Goal: Task Accomplishment & Management: Manage account settings

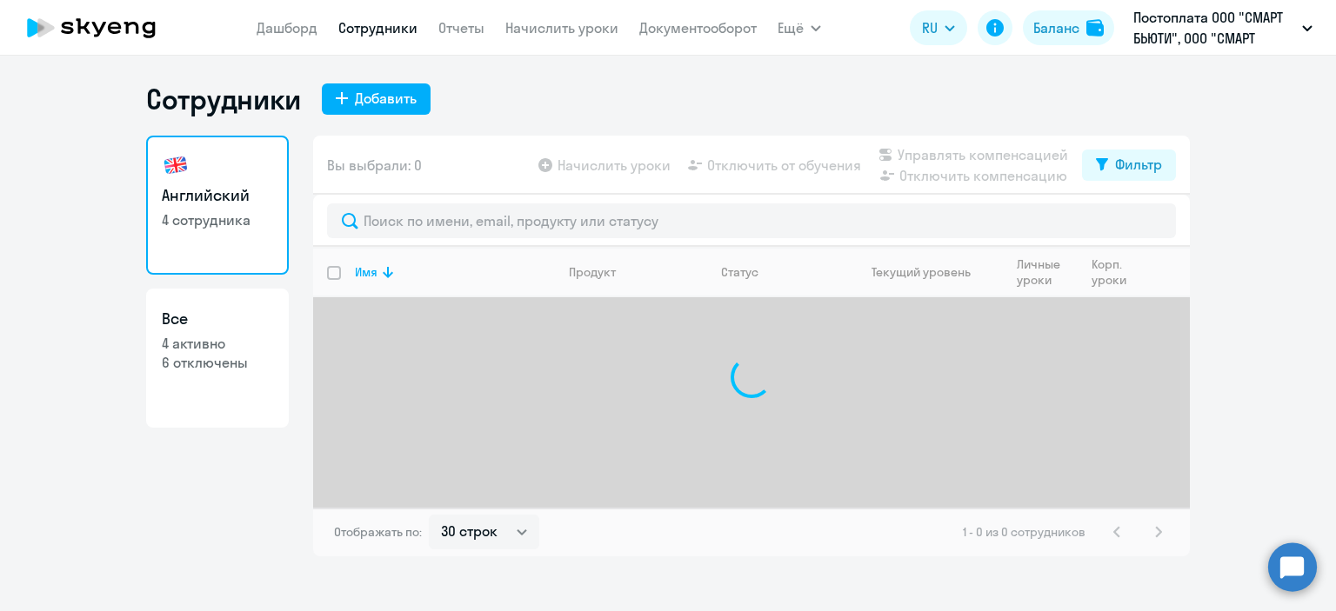
select select "30"
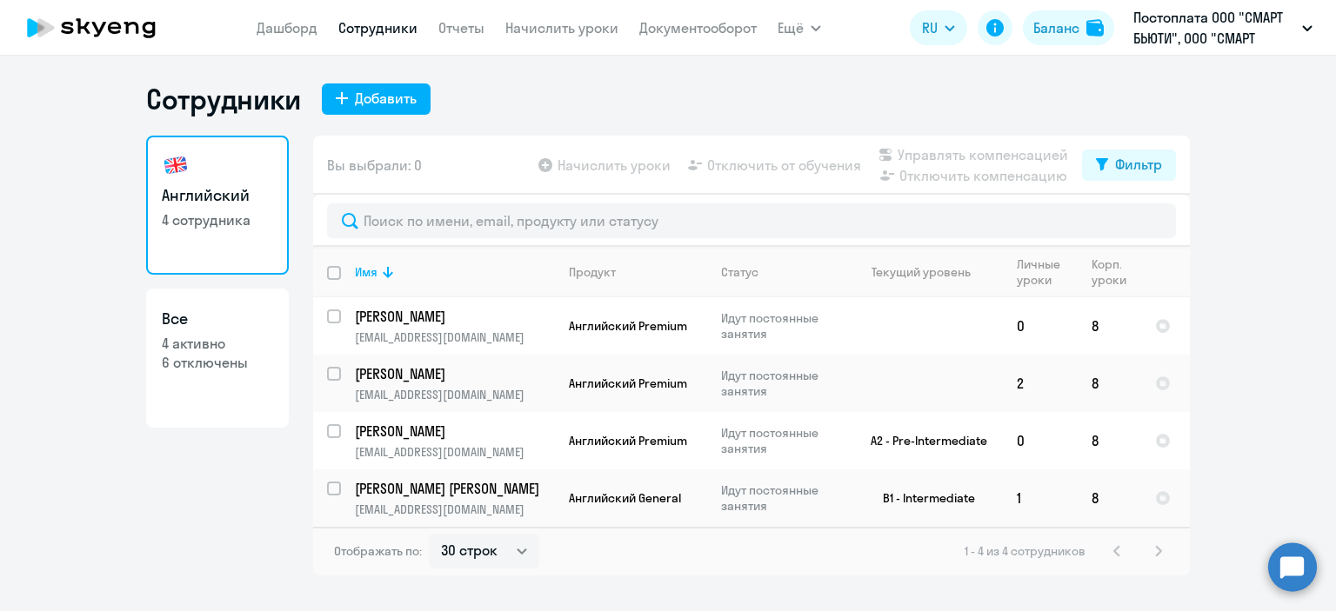
click at [181, 345] on p "4 активно" at bounding box center [217, 343] width 111 height 19
select select "30"
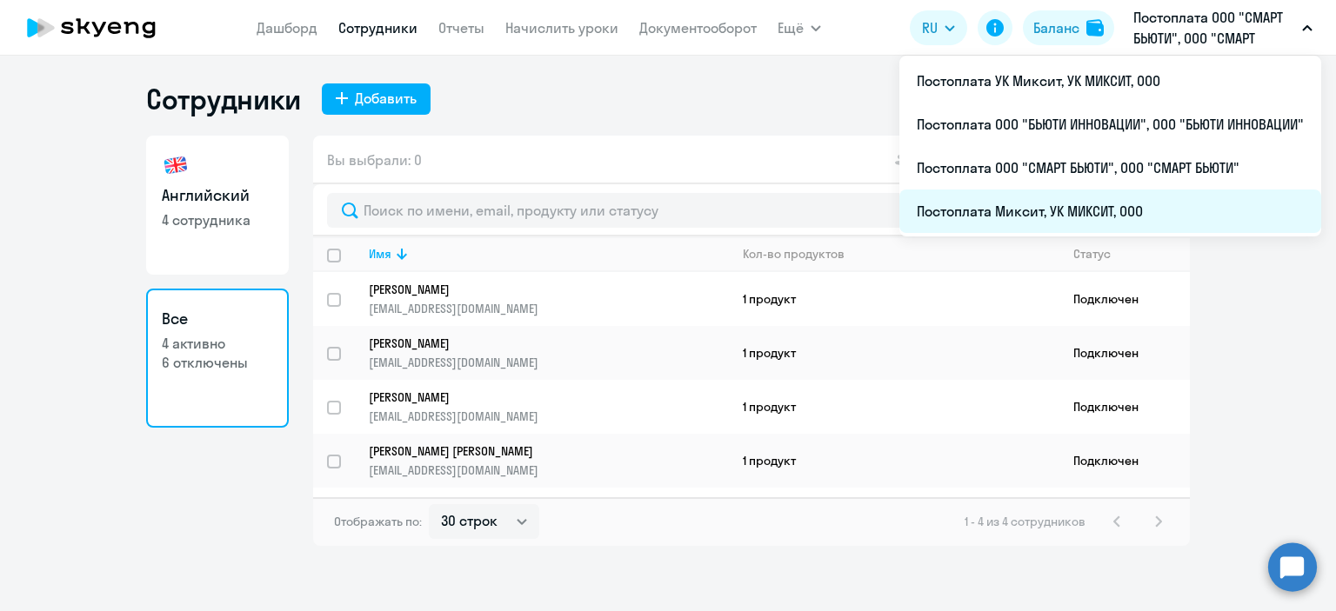
click at [1013, 210] on li "Постоплата Миксит, УК МИКСИТ, ООО" at bounding box center [1110, 211] width 422 height 43
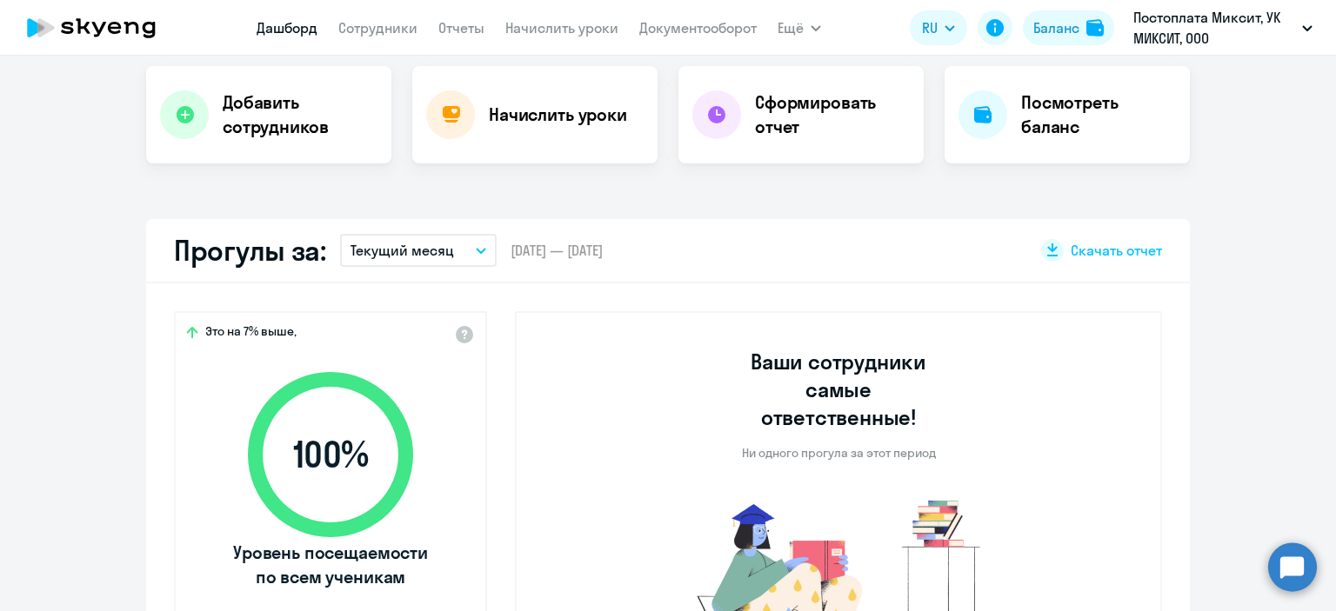
select select "30"
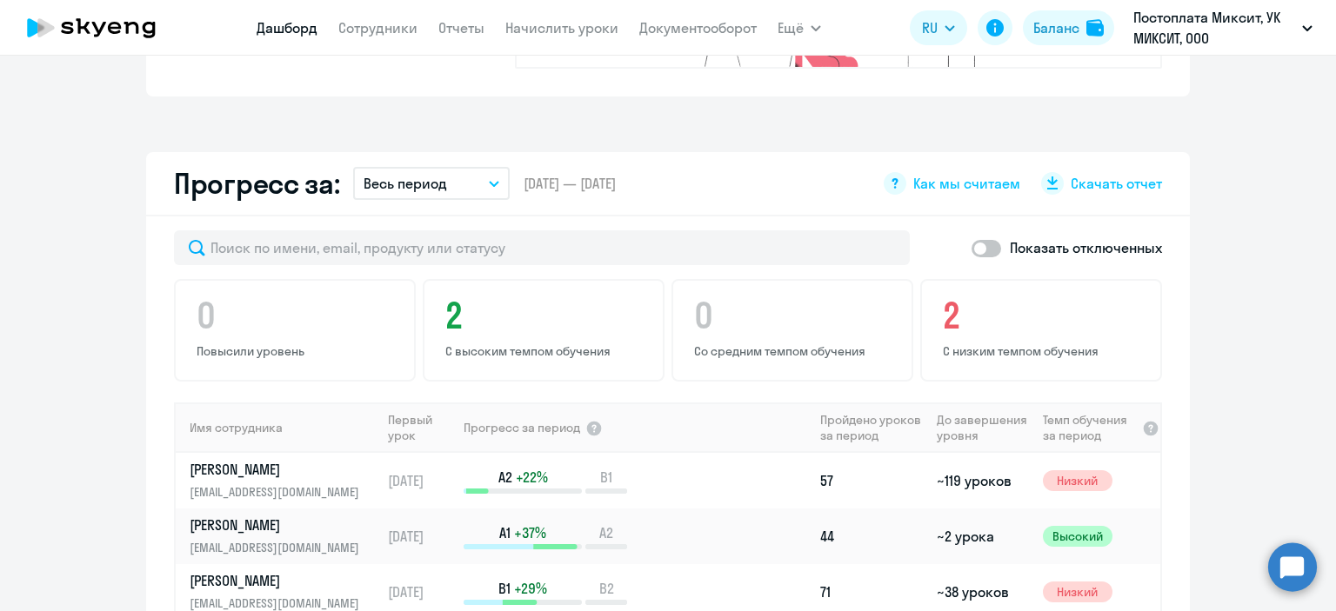
scroll to position [763, 0]
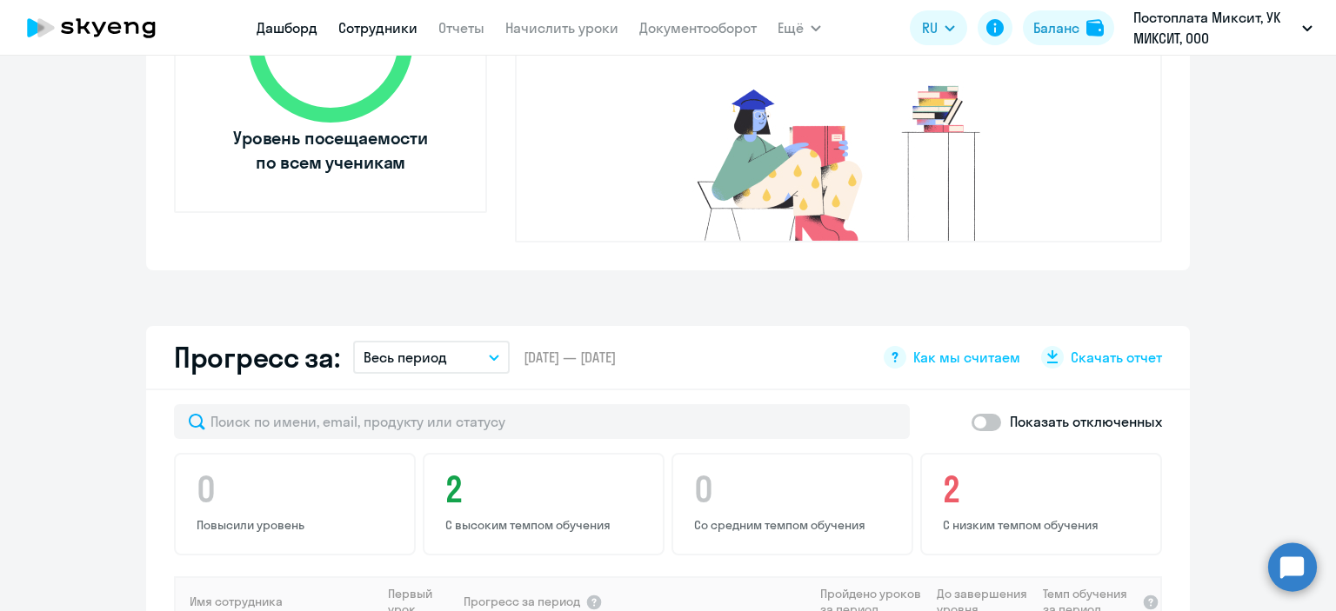
click at [384, 36] on link "Сотрудники" at bounding box center [377, 27] width 79 height 17
select select "30"
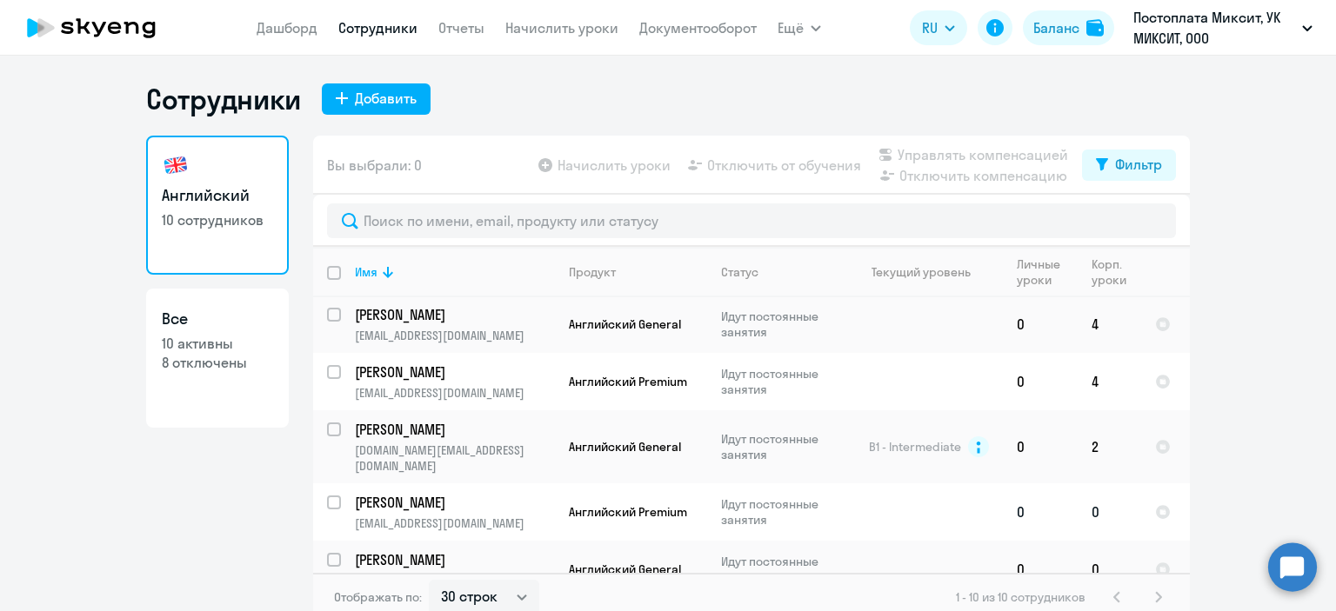
scroll to position [261, 0]
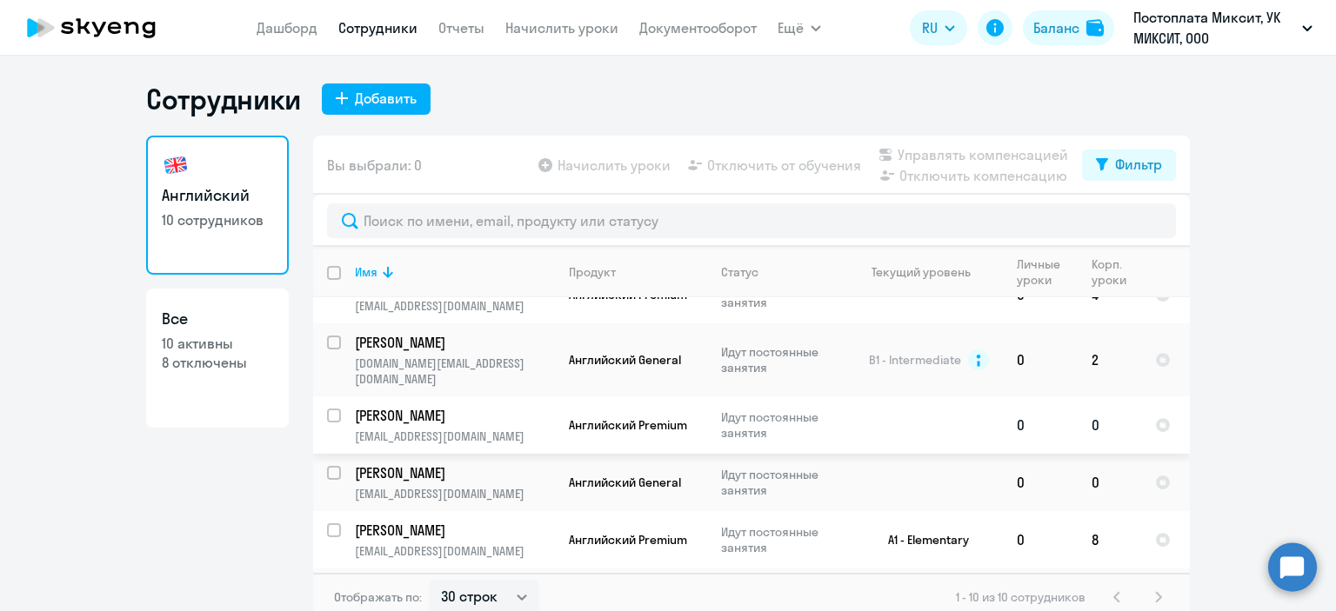
click at [327, 409] on input "select row 38713203" at bounding box center [344, 426] width 35 height 35
checkbox input "true"
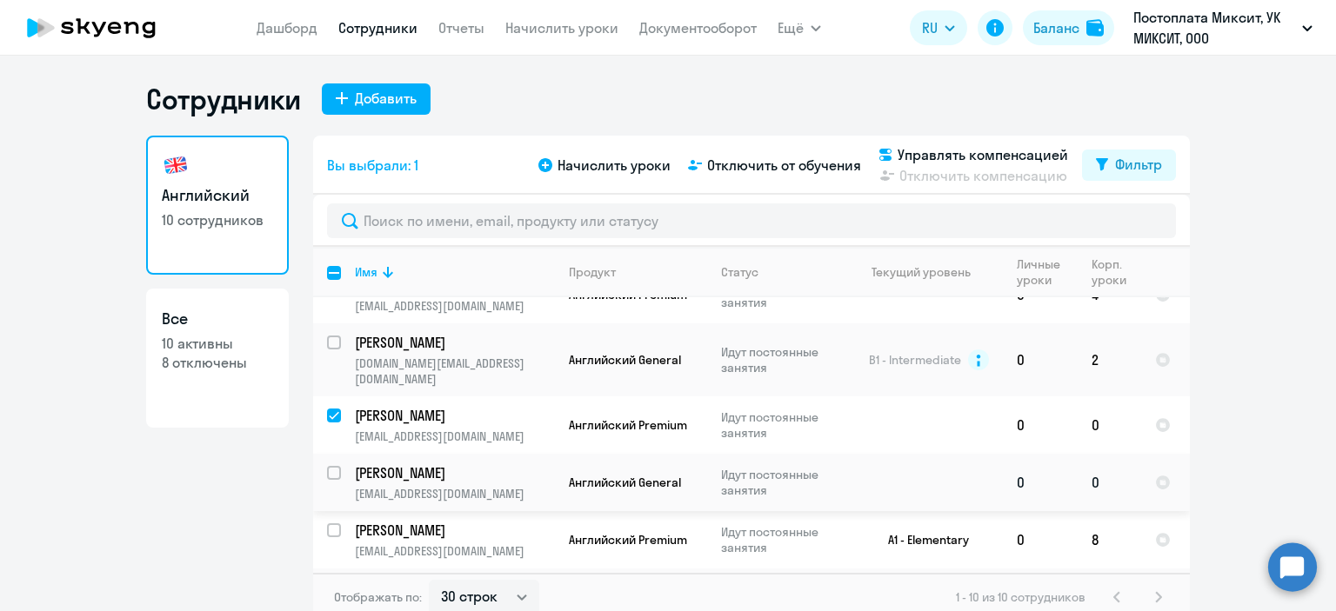
click at [327, 466] on input "select row 42142686" at bounding box center [344, 483] width 35 height 35
checkbox input "true"
click at [607, 169] on span "Начислить уроки" at bounding box center [613, 165] width 113 height 21
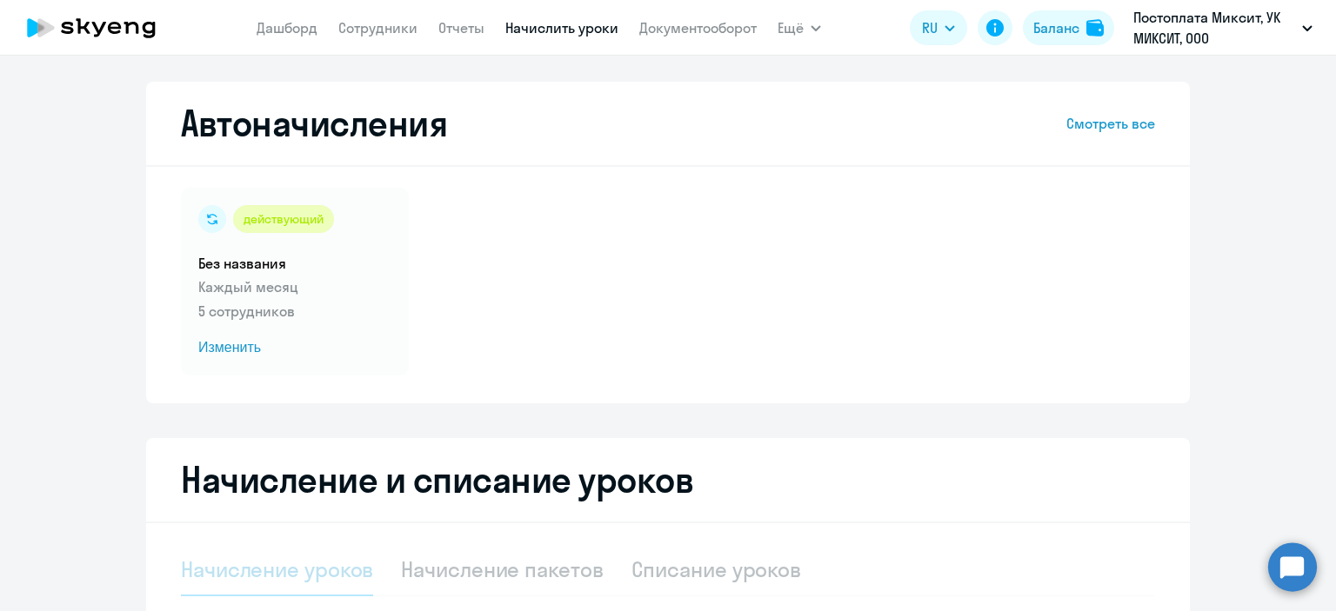
select select "10"
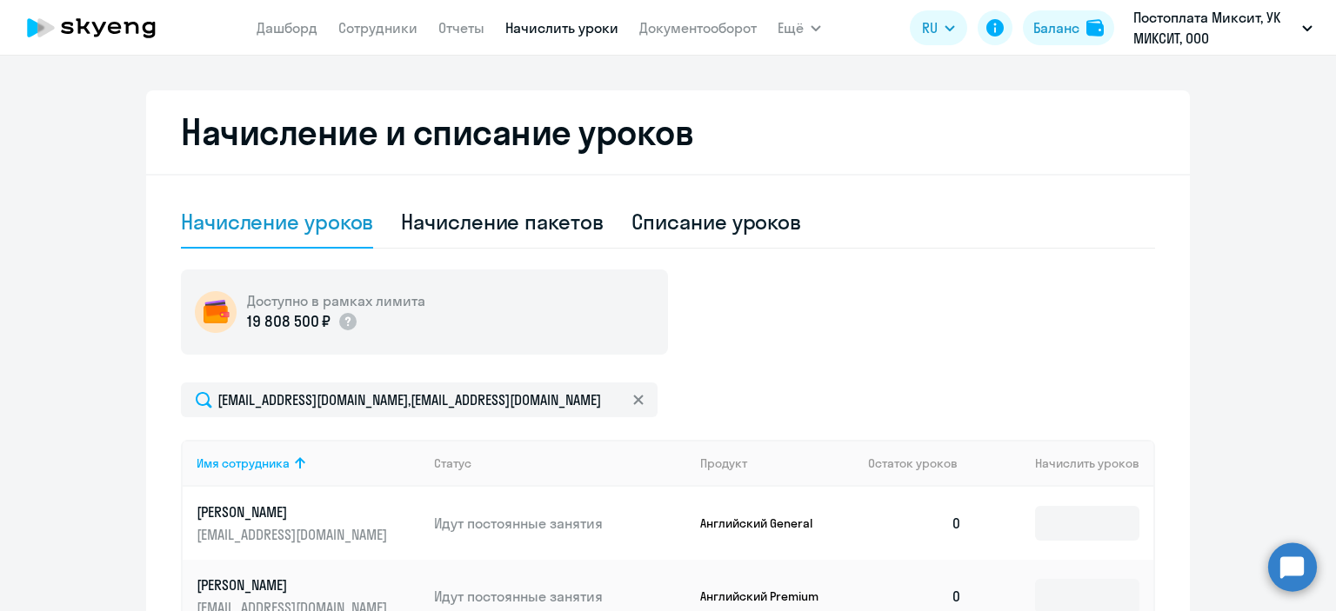
scroll to position [583, 0]
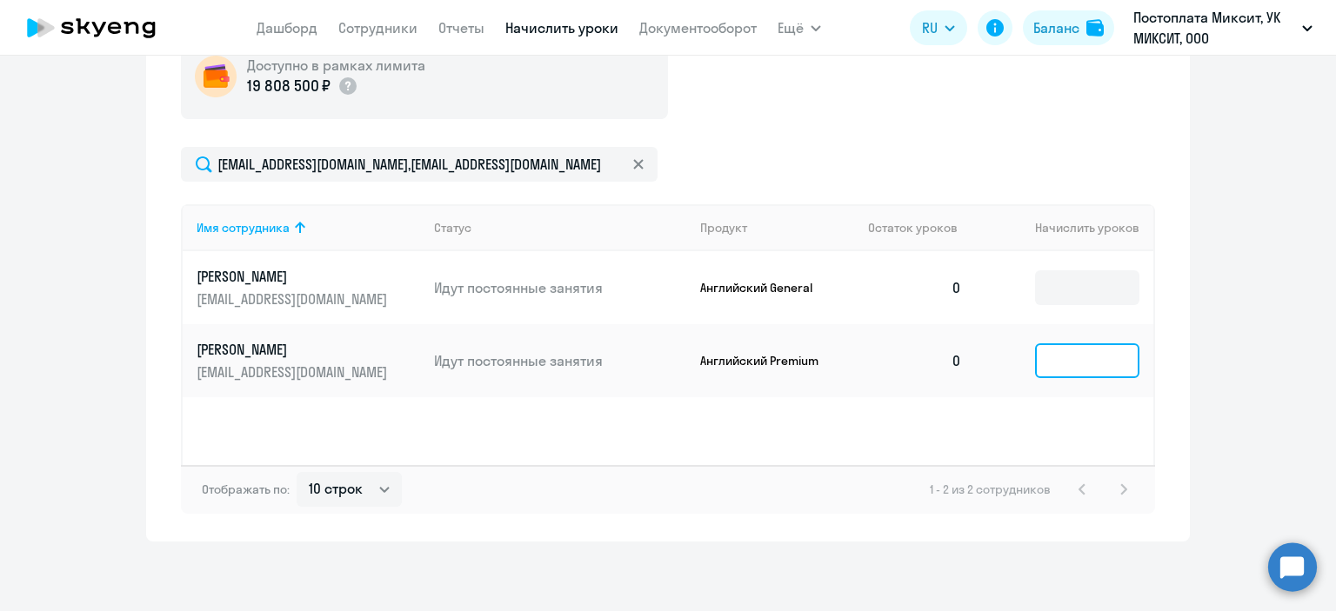
click at [1082, 354] on input at bounding box center [1087, 360] width 104 height 35
click at [1059, 288] on input at bounding box center [1087, 287] width 104 height 35
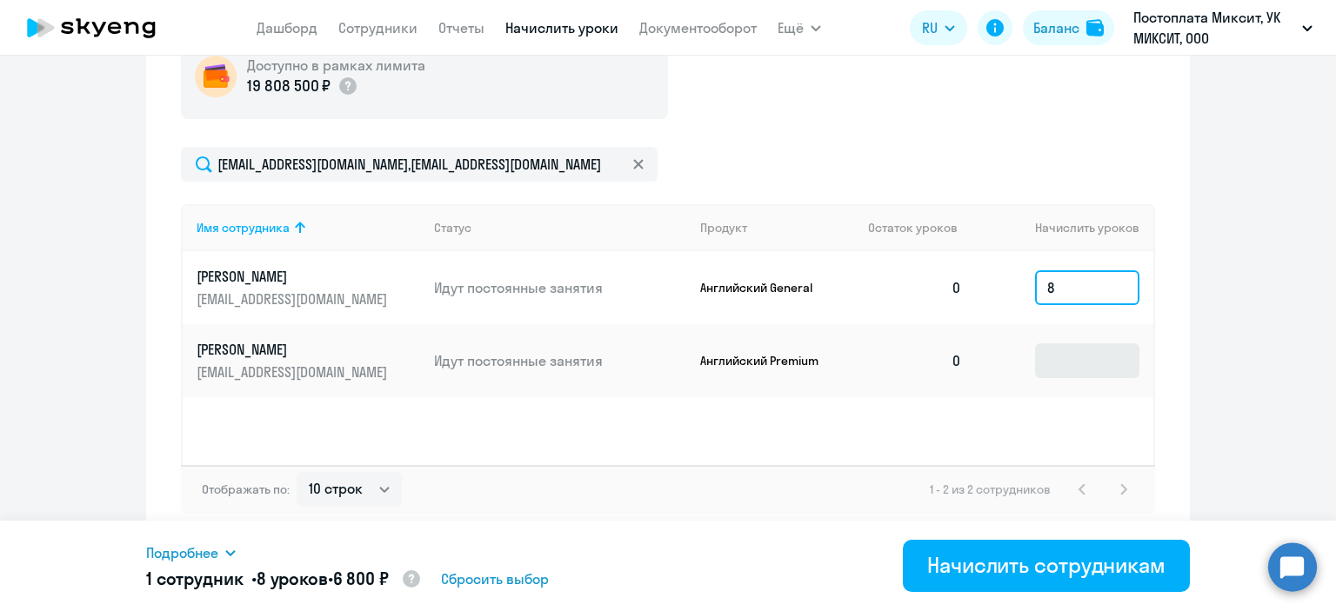
type input "8"
click at [1054, 351] on input at bounding box center [1087, 360] width 104 height 35
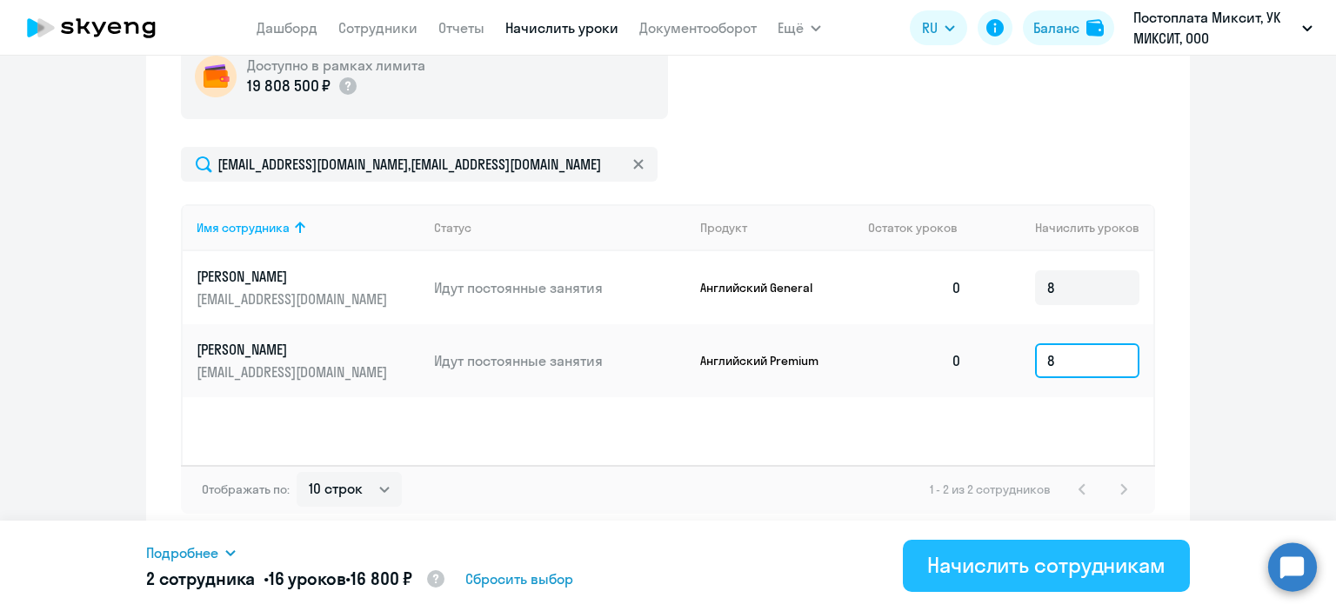
type input "8"
click at [936, 569] on div "Начислить сотрудникам" at bounding box center [1046, 565] width 238 height 28
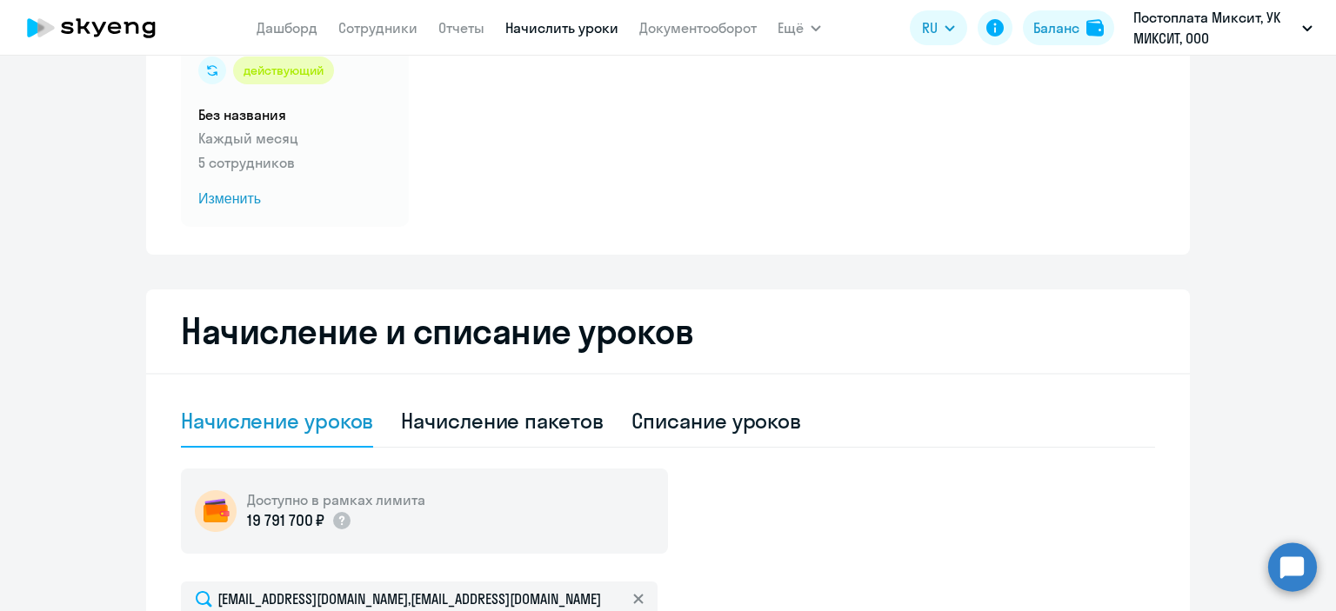
scroll to position [0, 0]
